Goal: Information Seeking & Learning: Learn about a topic

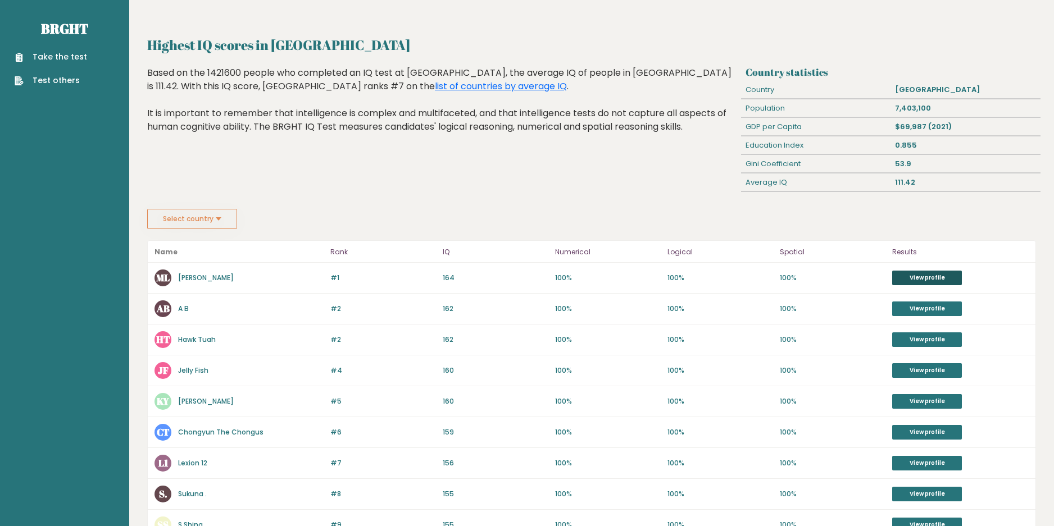
click at [933, 278] on link "View profile" at bounding box center [927, 278] width 70 height 15
click at [181, 228] on button "Select country" at bounding box center [192, 219] width 90 height 20
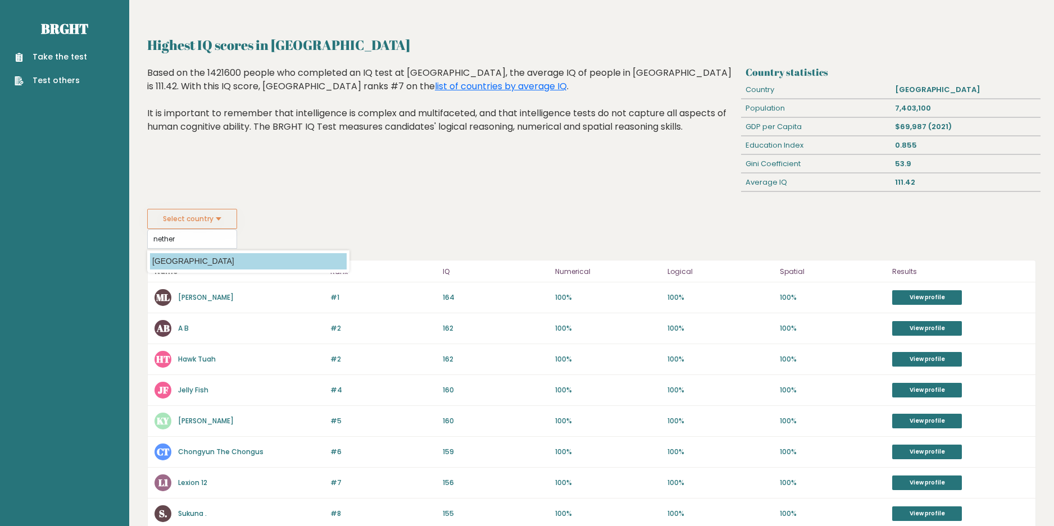
click at [180, 259] on option "Netherlands" at bounding box center [248, 261] width 197 height 16
type input "Netherlands"
click at [180, 239] on input "Netherlands" at bounding box center [192, 239] width 90 height 20
click at [188, 257] on option "Netherlands" at bounding box center [248, 261] width 197 height 16
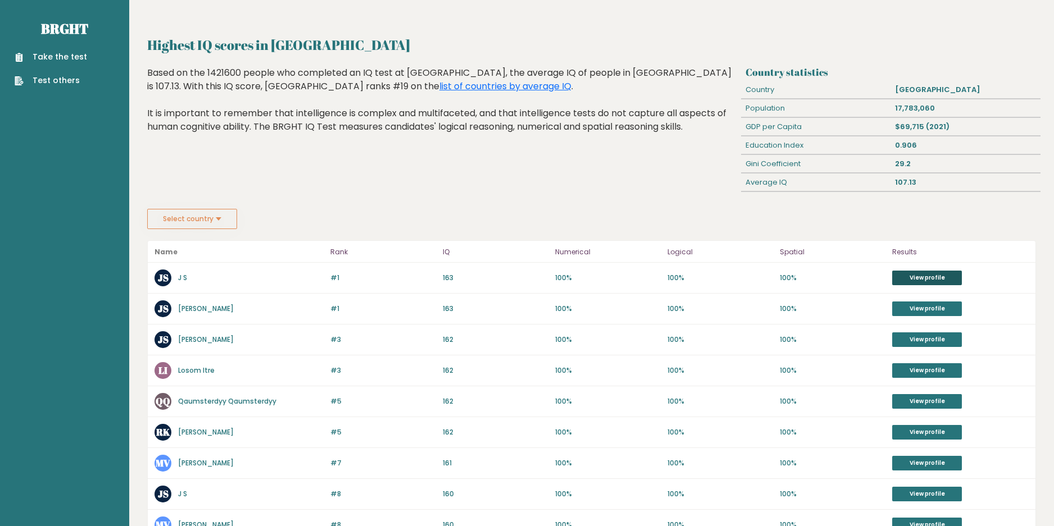
click at [929, 274] on link "View profile" at bounding box center [927, 278] width 70 height 15
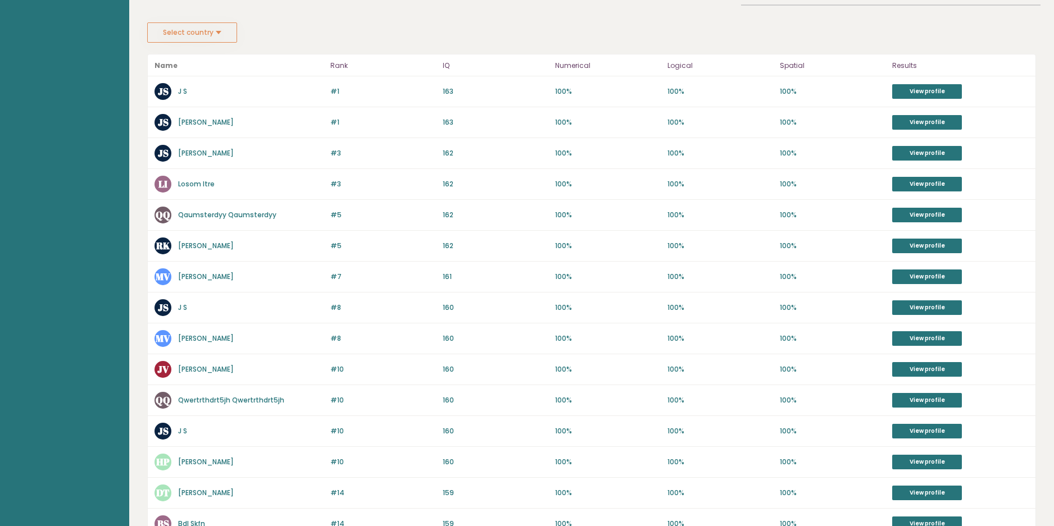
scroll to position [337, 0]
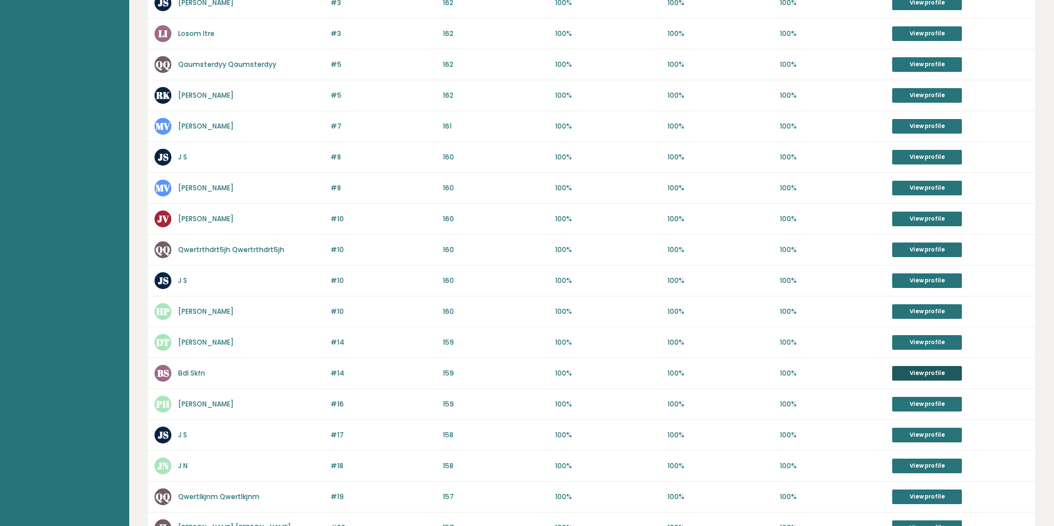
click at [944, 370] on link "View profile" at bounding box center [927, 373] width 70 height 15
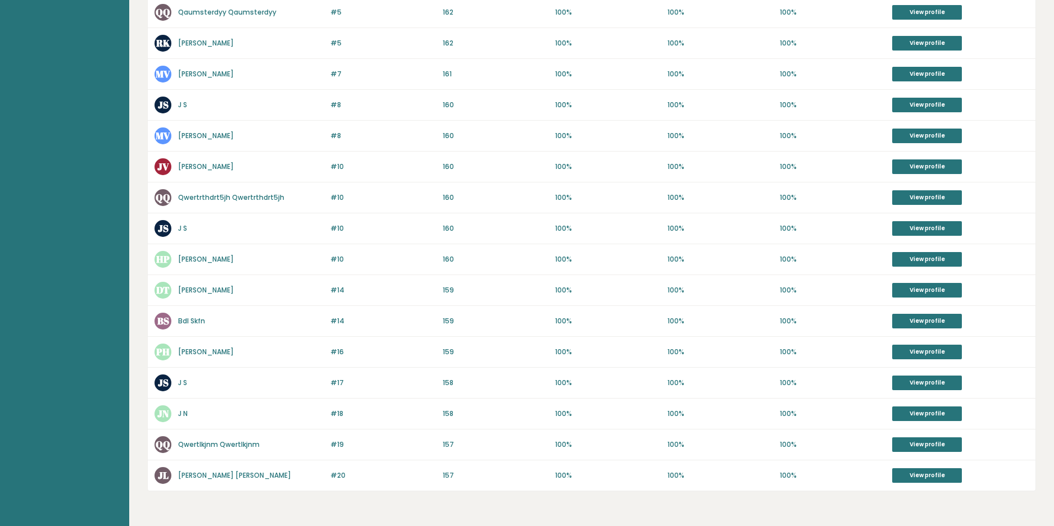
scroll to position [426, 0]
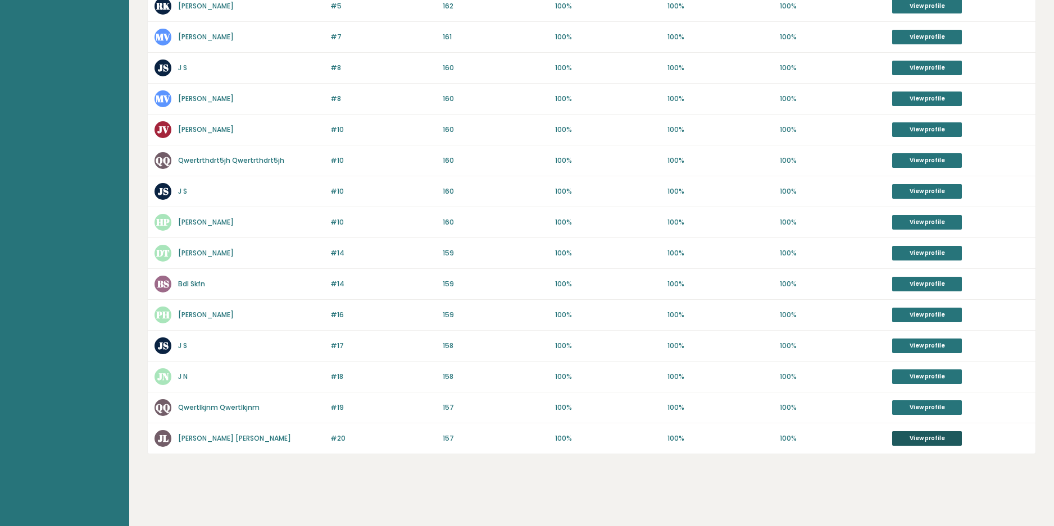
click at [927, 435] on link "View profile" at bounding box center [927, 438] width 70 height 15
click at [913, 131] on link "View profile" at bounding box center [927, 129] width 70 height 15
click at [907, 315] on link "View profile" at bounding box center [927, 315] width 70 height 15
click at [946, 396] on div "#19 QQ Qwertlkjnm Qwertlkjnm 158 #19 157 100% 100% 100% View profile" at bounding box center [592, 408] width 888 height 31
click at [942, 406] on link "View profile" at bounding box center [927, 408] width 70 height 15
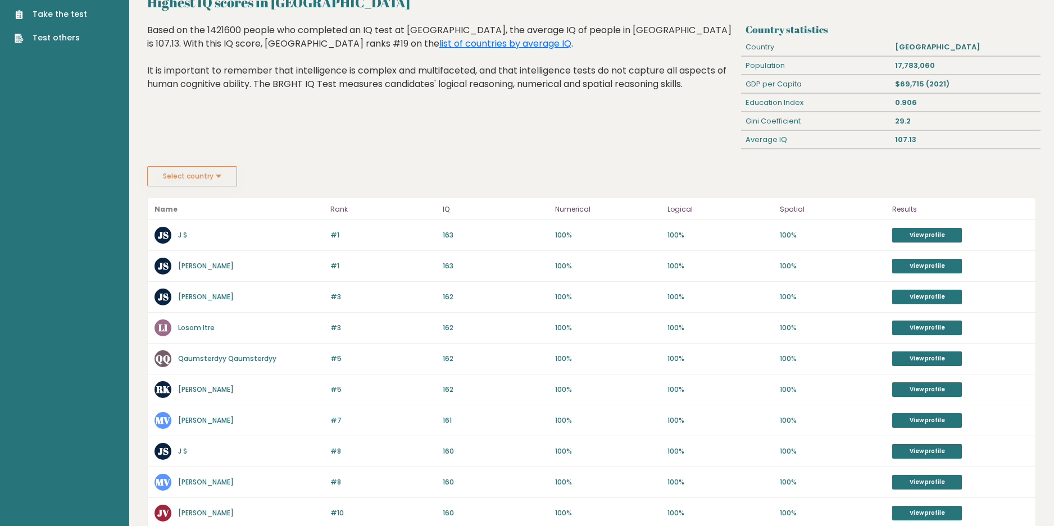
scroll to position [0, 0]
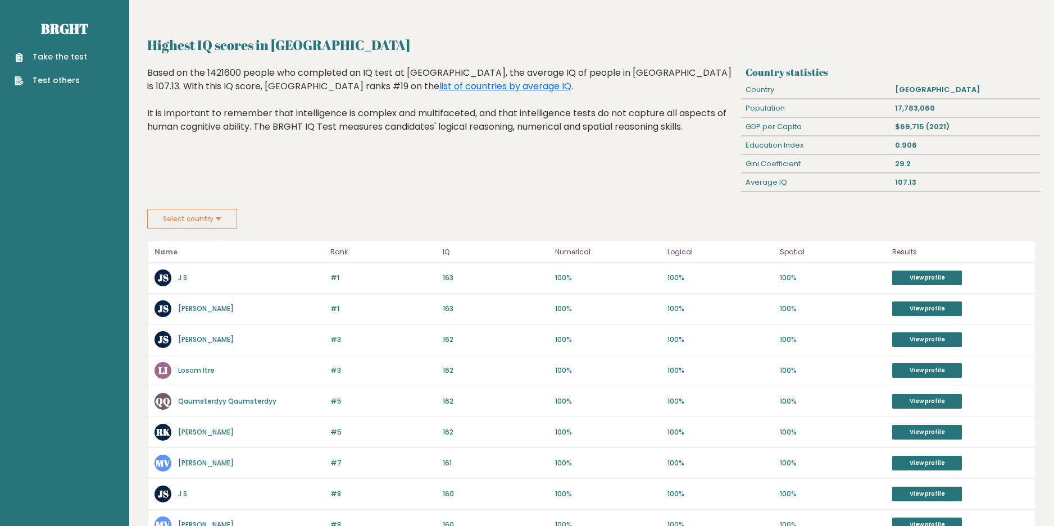
click at [188, 214] on button "Select country" at bounding box center [192, 219] width 90 height 20
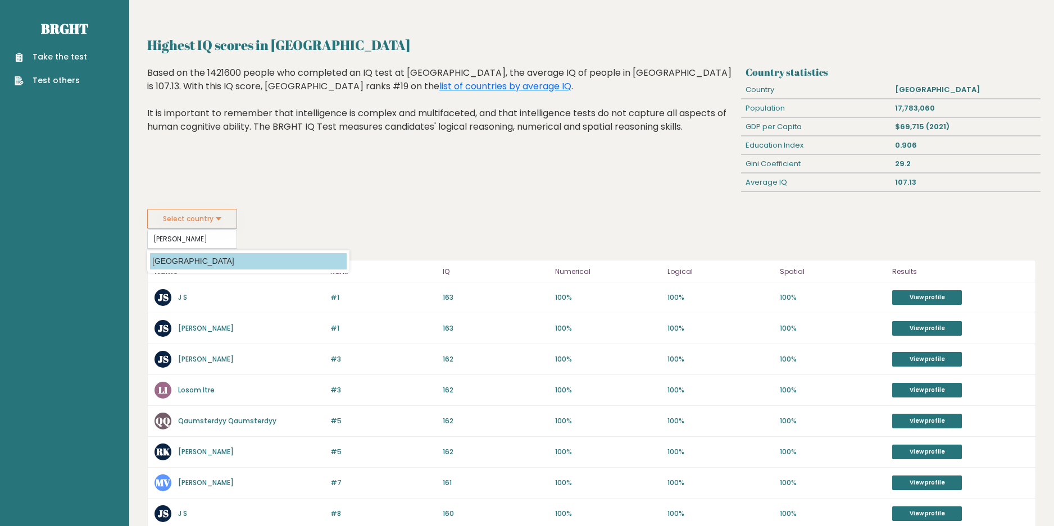
click at [167, 256] on option "France" at bounding box center [248, 261] width 197 height 16
type input "France"
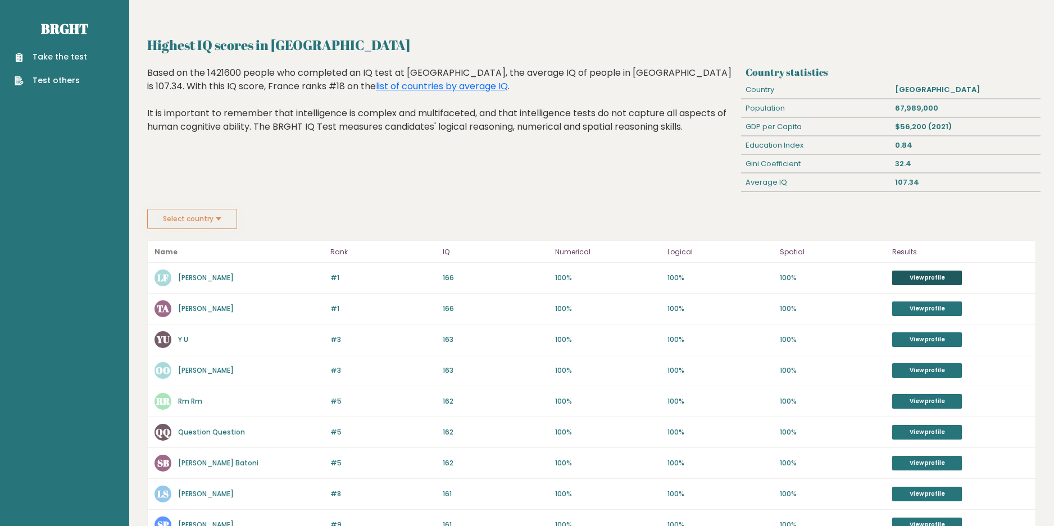
click at [906, 271] on link "View profile" at bounding box center [927, 278] width 70 height 15
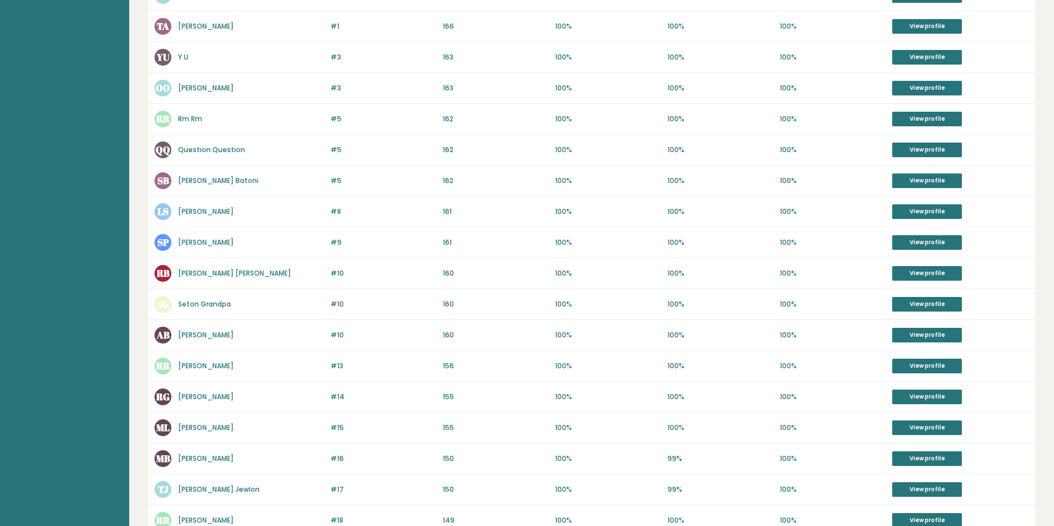
scroll to position [393, 0]
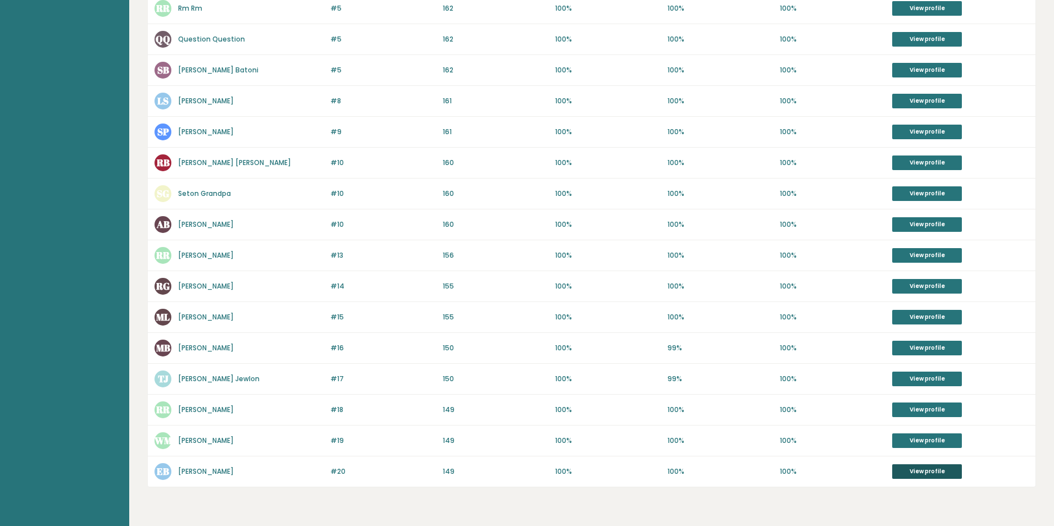
click at [927, 474] on link "View profile" at bounding box center [927, 472] width 70 height 15
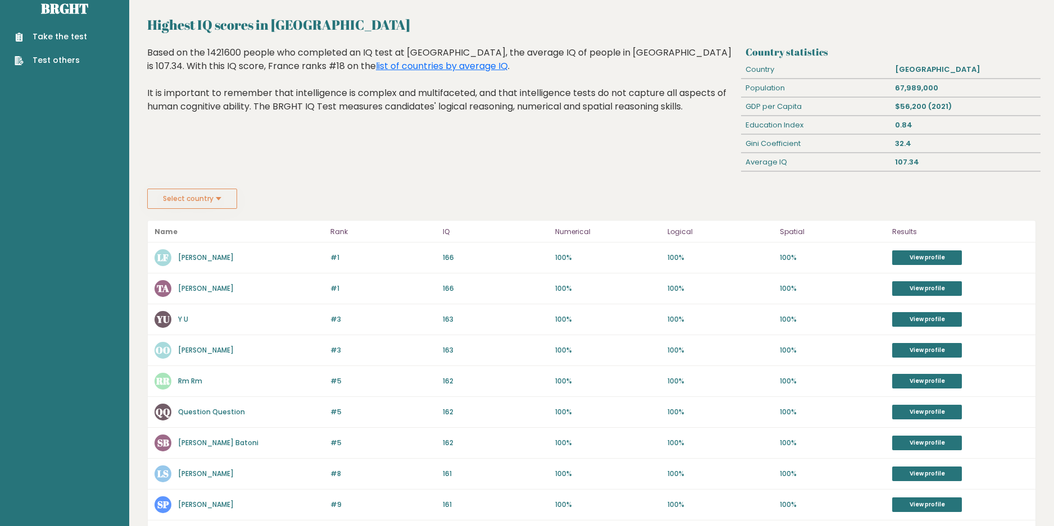
scroll to position [0, 0]
